Goal: Contribute content: Add original content to the website for others to see

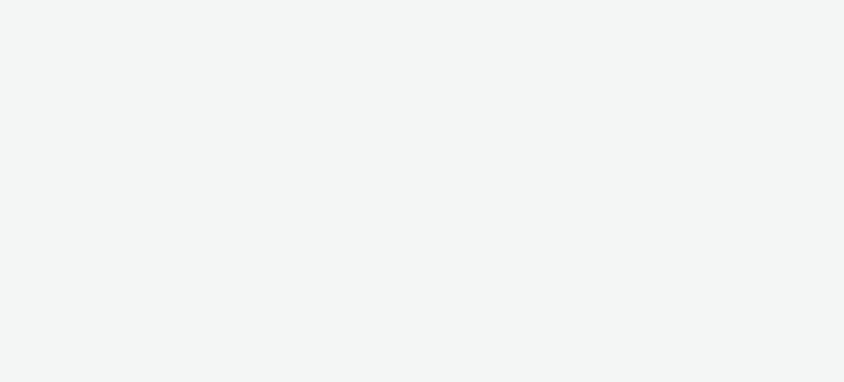
select select "11a7df10-284f-415c-b52a-427acf4c31ae"
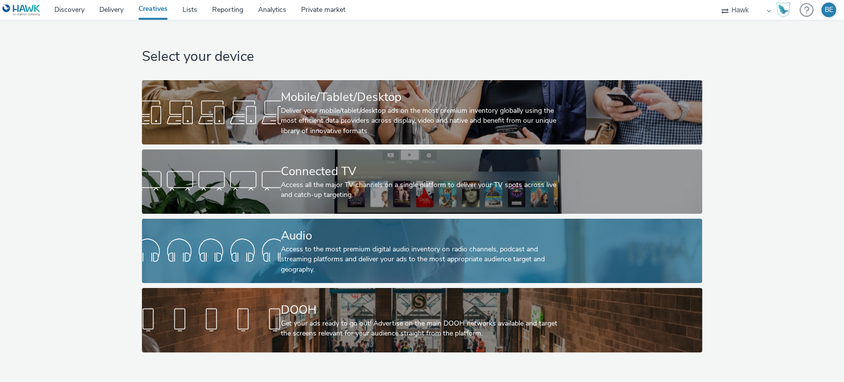
click at [320, 251] on div "Access to the most premium digital audio inventory on radio channels, podcast a…" at bounding box center [420, 259] width 278 height 30
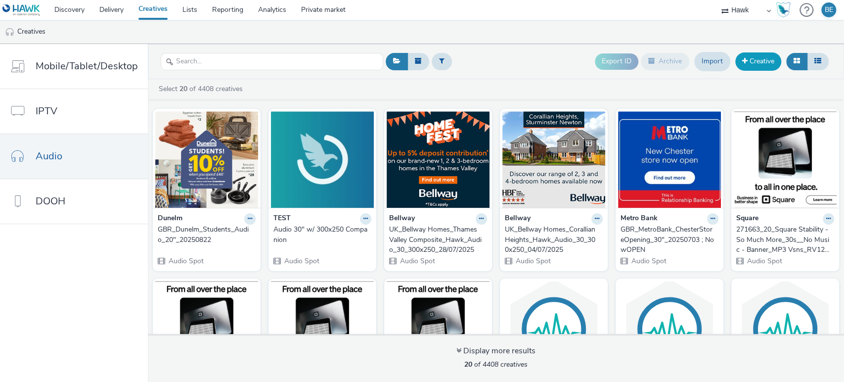
click at [752, 64] on link "Creative" at bounding box center [758, 61] width 46 height 18
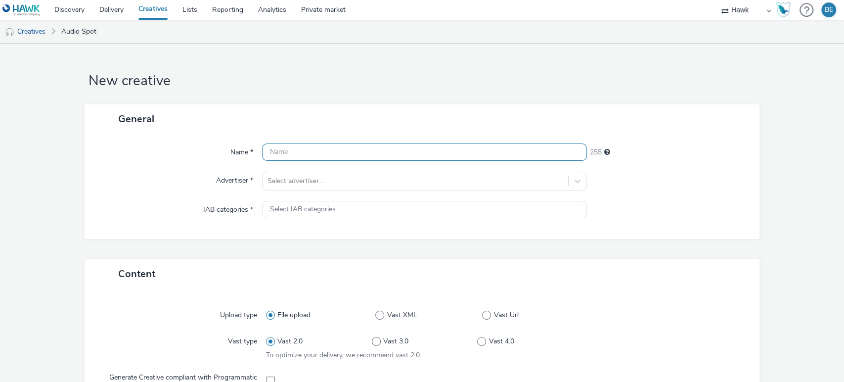
click at [301, 145] on input "text" at bounding box center [424, 151] width 325 height 17
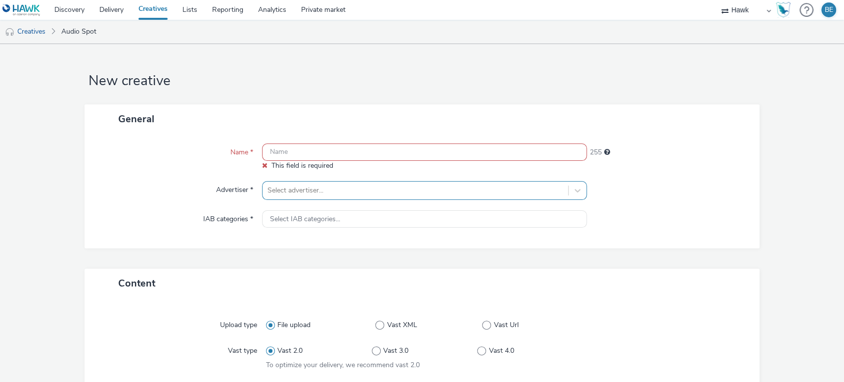
paste input "UK_Bellway Homes_Durham Composite_Hawk_Audio_30_300x250_45904_"
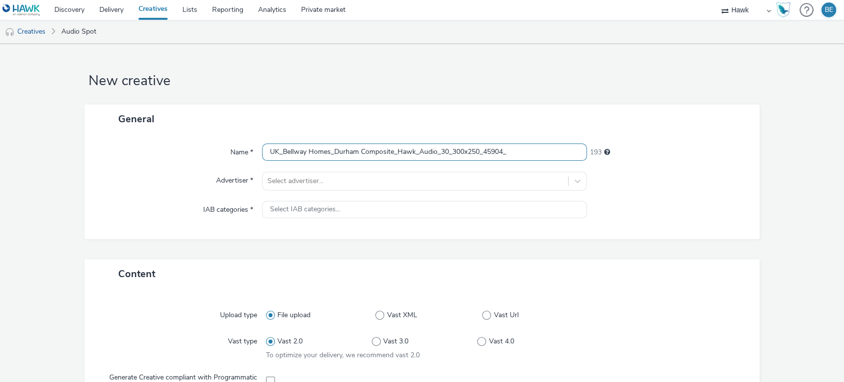
drag, startPoint x: 485, startPoint y: 153, endPoint x: 540, endPoint y: 157, distance: 55.5
click at [540, 157] on input "UK_Bellway Homes_Durham Composite_Hawk_Audio_30_300x250_45904_" at bounding box center [424, 151] width 325 height 17
type input "UK_Bellway Homes_Durham Composite_Hawk_Audio_30_300x250_04/09/2025"
click at [441, 118] on div "General" at bounding box center [422, 118] width 675 height 29
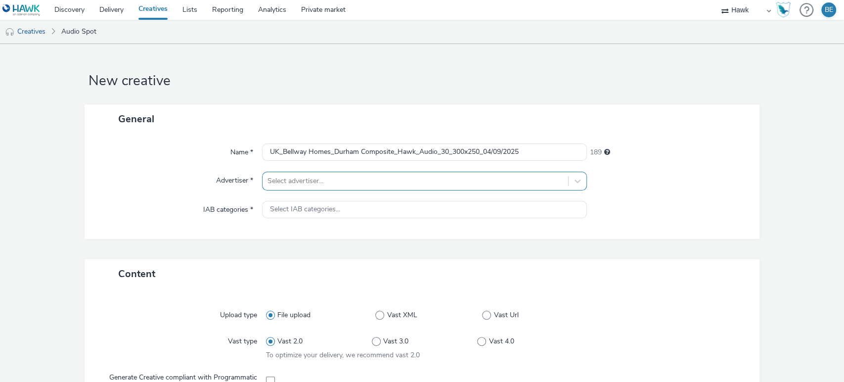
click at [345, 184] on div "Select advertiser..." at bounding box center [416, 181] width 306 height 16
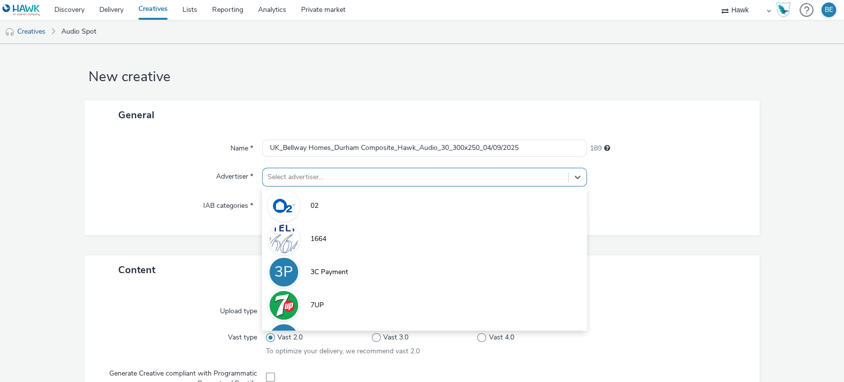
scroll to position [4, 0]
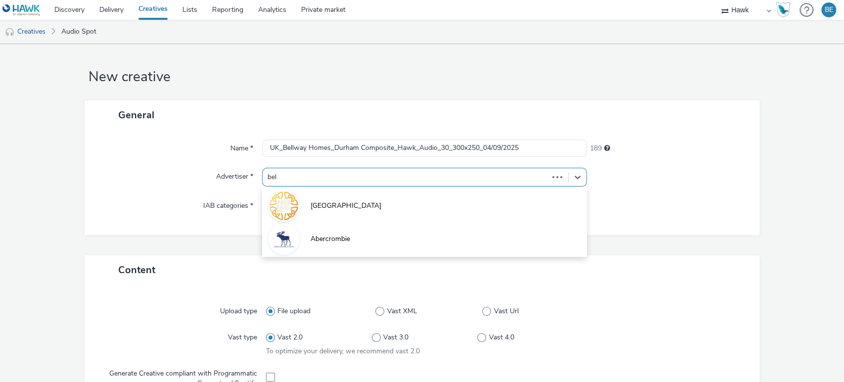
type input "bellw"
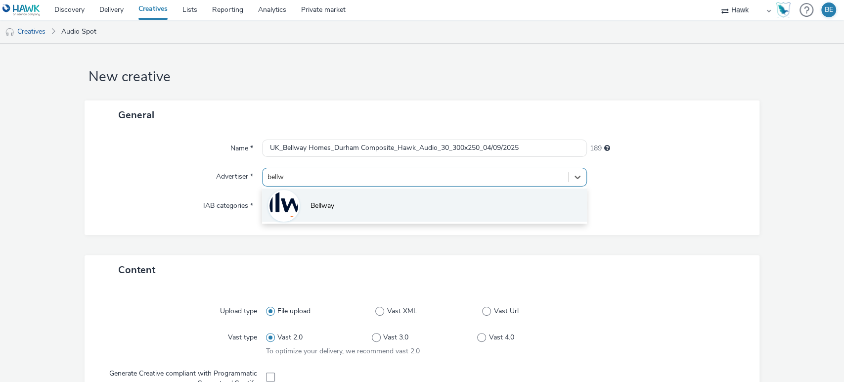
click at [329, 211] on li "Bellway" at bounding box center [424, 204] width 325 height 33
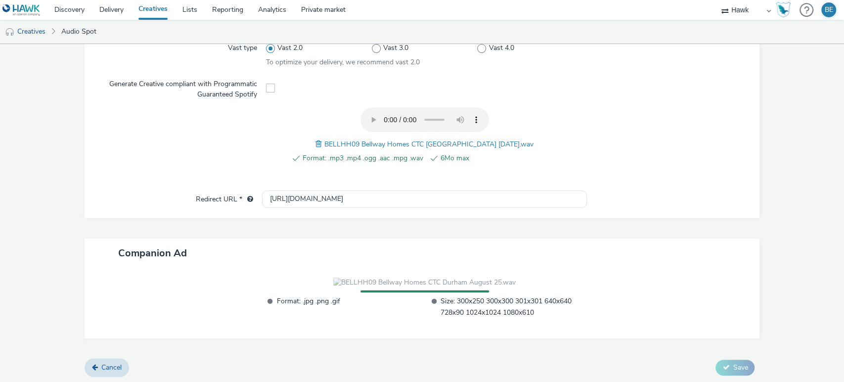
scroll to position [301, 0]
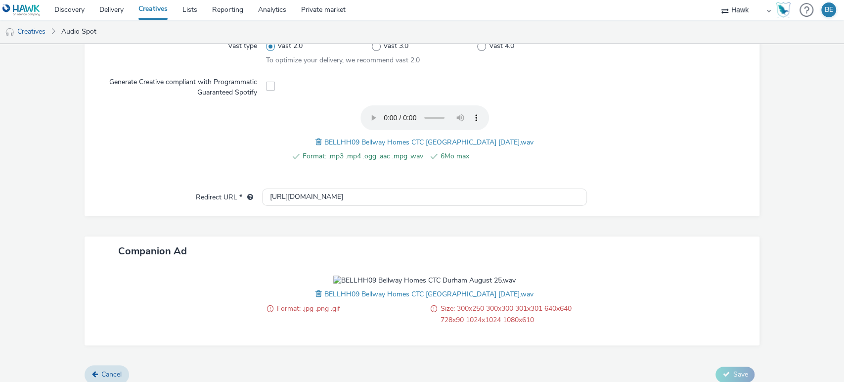
click at [324, 293] on span at bounding box center [319, 293] width 9 height 11
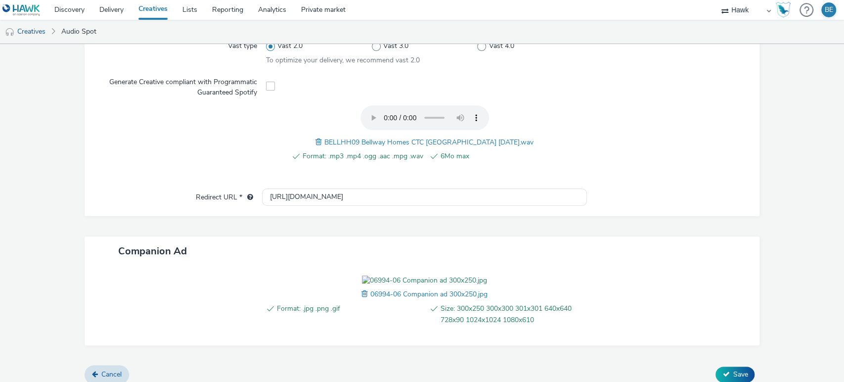
scroll to position [365, 0]
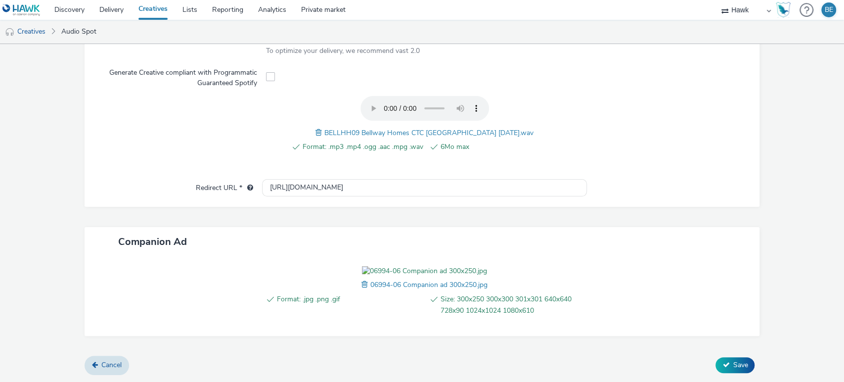
click at [63, 159] on form "New creative General Name * UK_Bellway Homes_Durham Composite_Hawk_Audio_30_300…" at bounding box center [422, 57] width 844 height 648
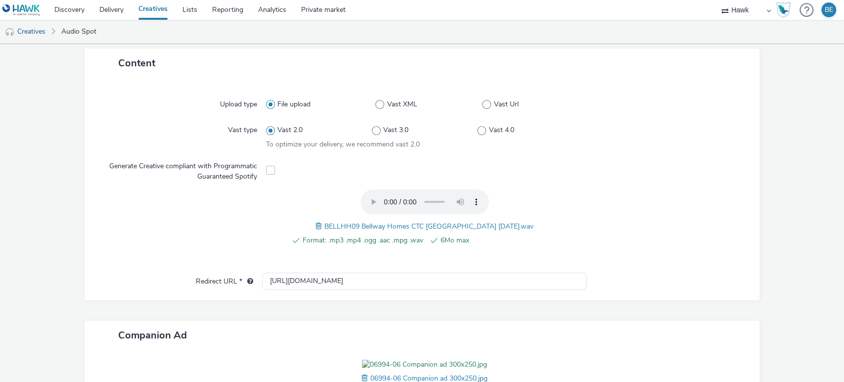
scroll to position [209, 0]
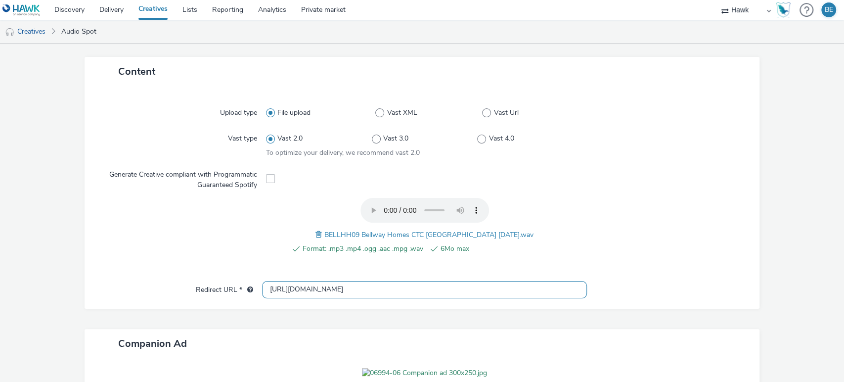
click at [310, 294] on input "[URL][DOMAIN_NAME]" at bounding box center [424, 289] width 325 height 17
paste input "s://[DOMAIN_NAME][URL]"
type input "[URL][DOMAIN_NAME]"
click at [786, 268] on form "New creative General Name * UK_Bellway Homes_Durham Composite_Hawk_Audio_30_300…" at bounding box center [422, 159] width 844 height 648
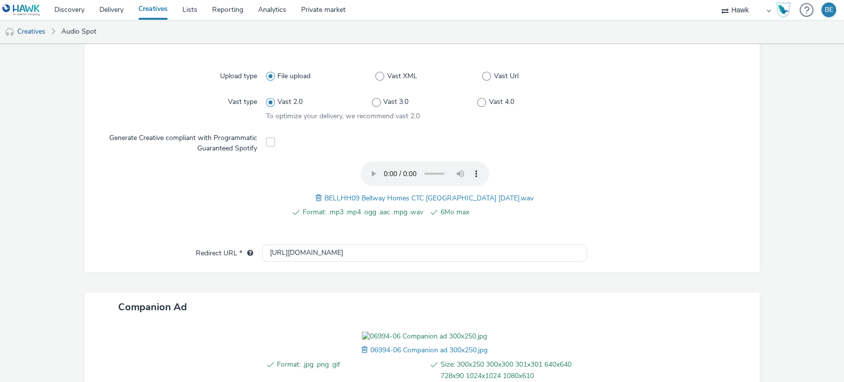
scroll to position [365, 0]
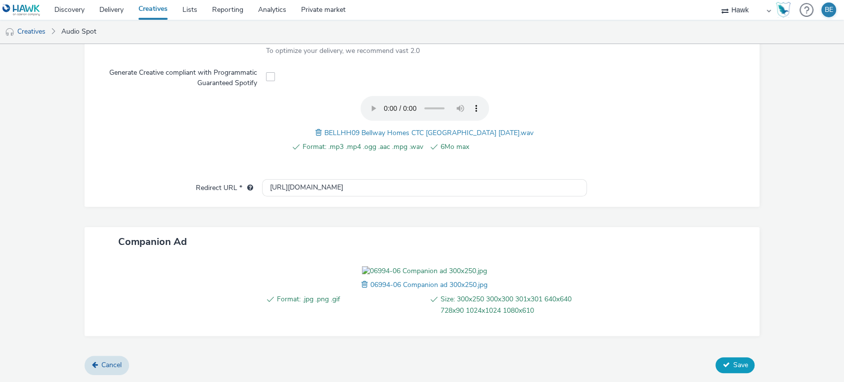
click at [733, 367] on span "Save" at bounding box center [740, 364] width 15 height 9
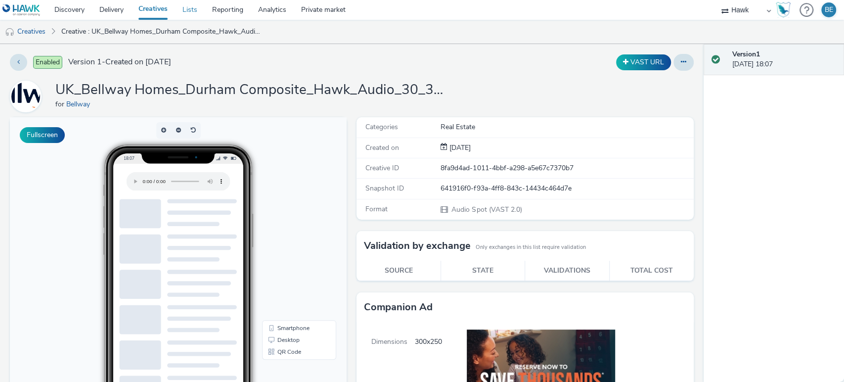
click at [184, 7] on link "Lists" at bounding box center [190, 10] width 30 height 20
